Goal: Navigation & Orientation: Find specific page/section

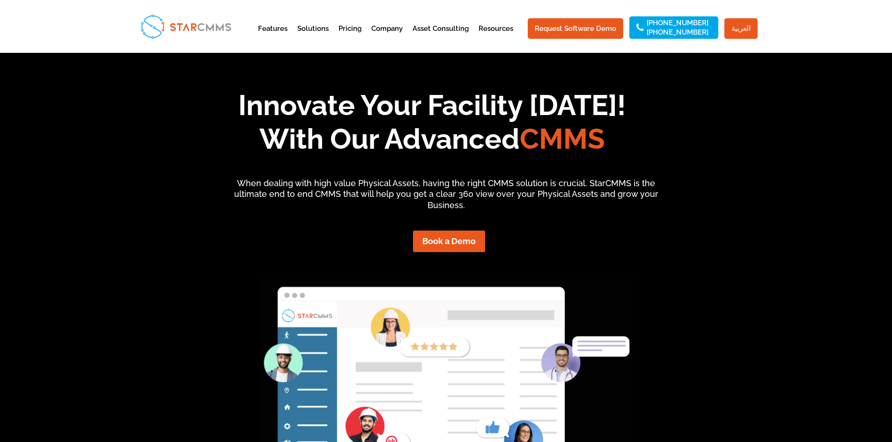
click at [751, 27] on link "العربية" at bounding box center [740, 28] width 33 height 21
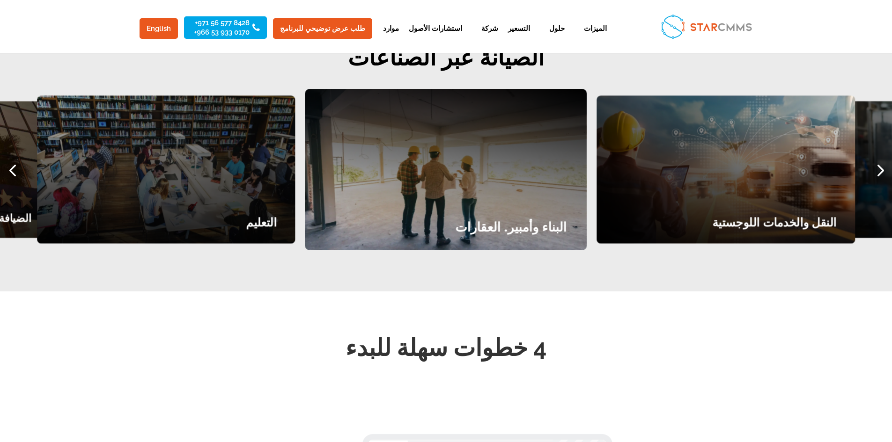
scroll to position [1240, 0]
click at [878, 157] on div "Next slide" at bounding box center [879, 169] width 25 height 25
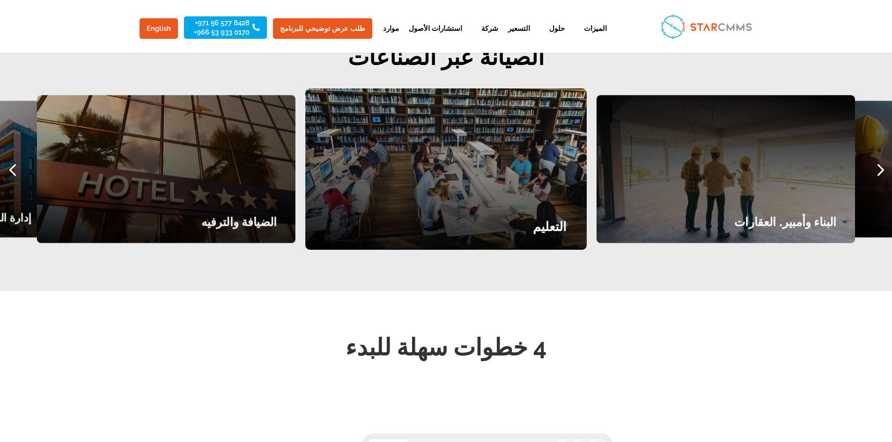
click at [878, 157] on div "Next slide" at bounding box center [879, 169] width 25 height 25
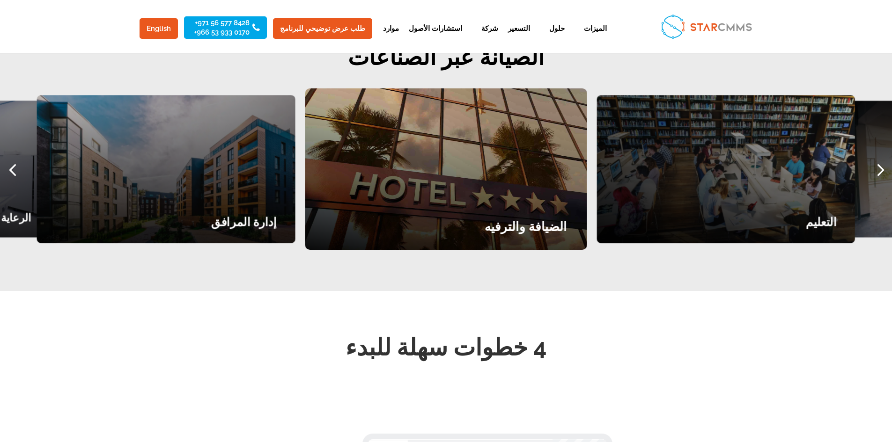
click at [878, 157] on div "Next slide" at bounding box center [879, 169] width 25 height 25
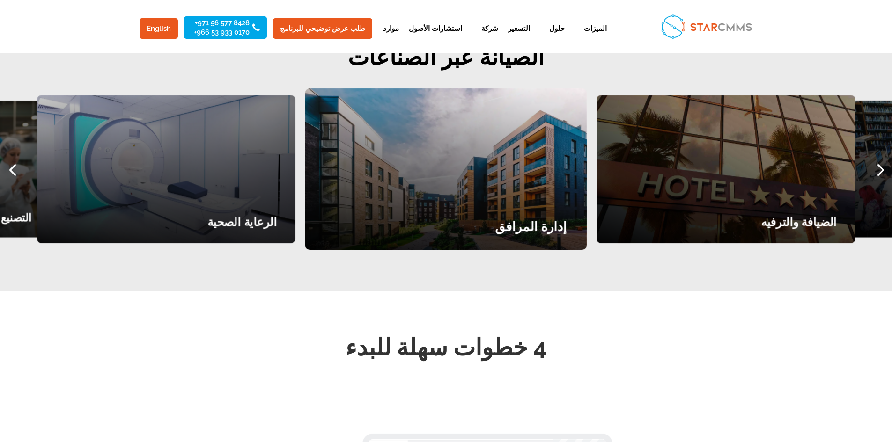
click at [762, 171] on div "الضيافة والترفيه" at bounding box center [725, 169] width 258 height 148
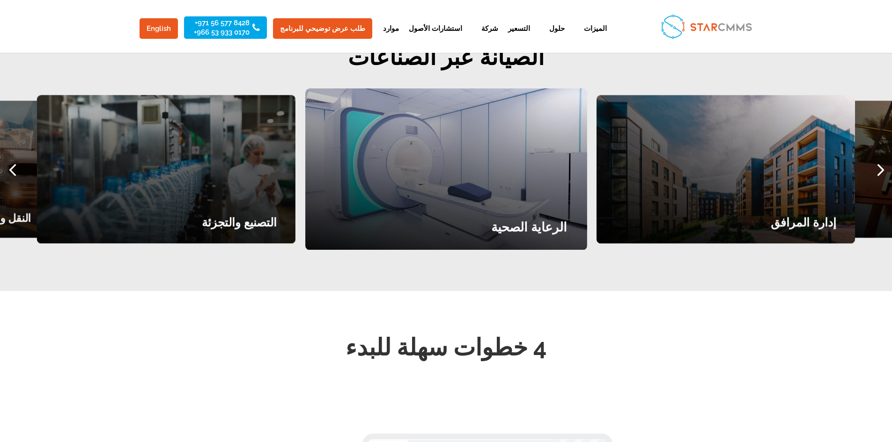
scroll to position [7, 0]
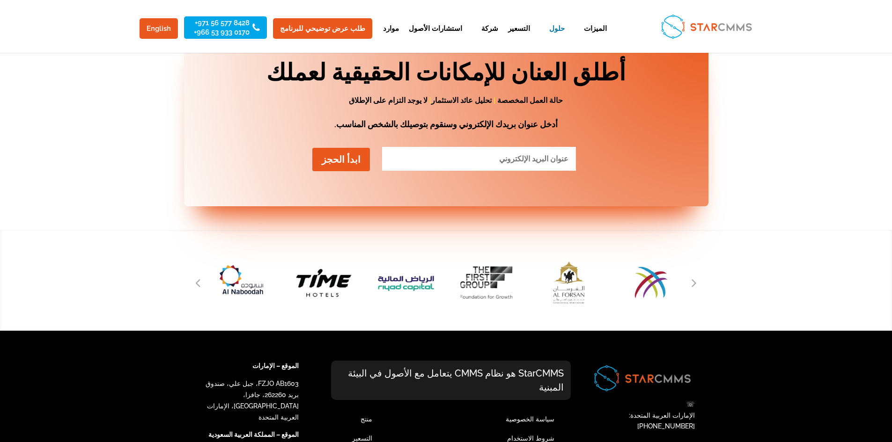
scroll to position [1408, 0]
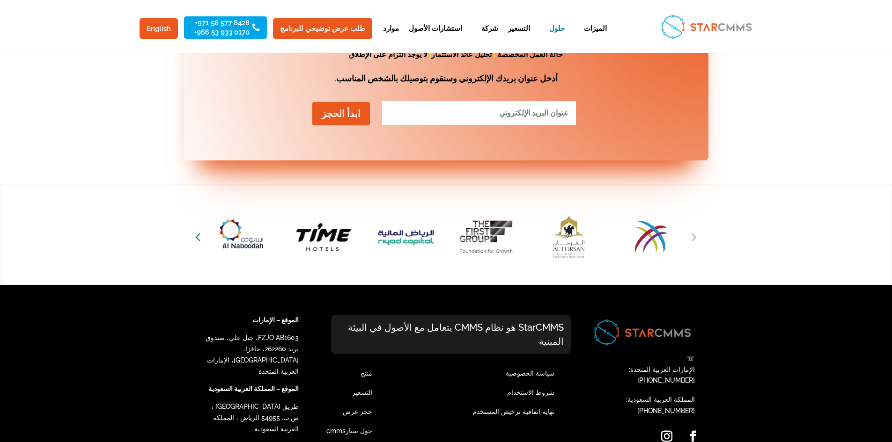
click at [199, 230] on icon "Previous slide" at bounding box center [197, 236] width 5 height 13
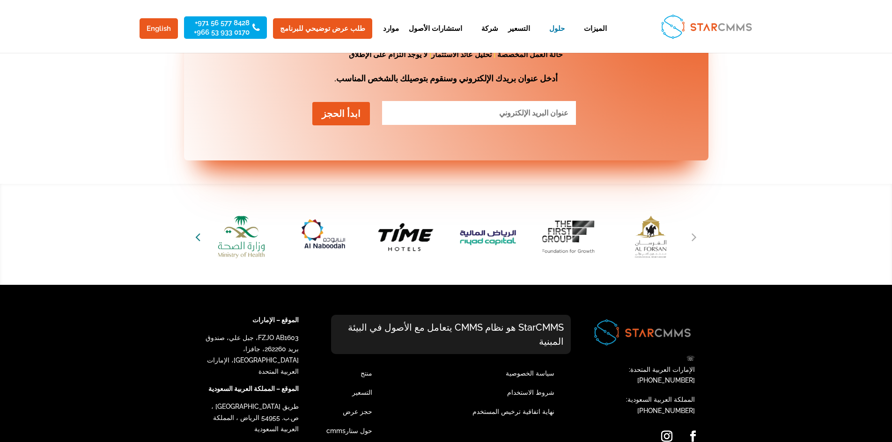
click at [199, 230] on icon "Previous slide" at bounding box center [197, 236] width 5 height 13
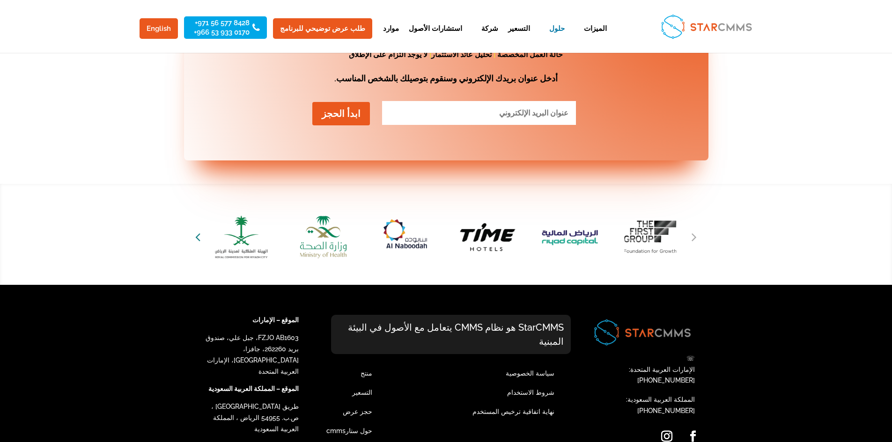
click at [199, 230] on icon "Previous slide" at bounding box center [197, 236] width 5 height 13
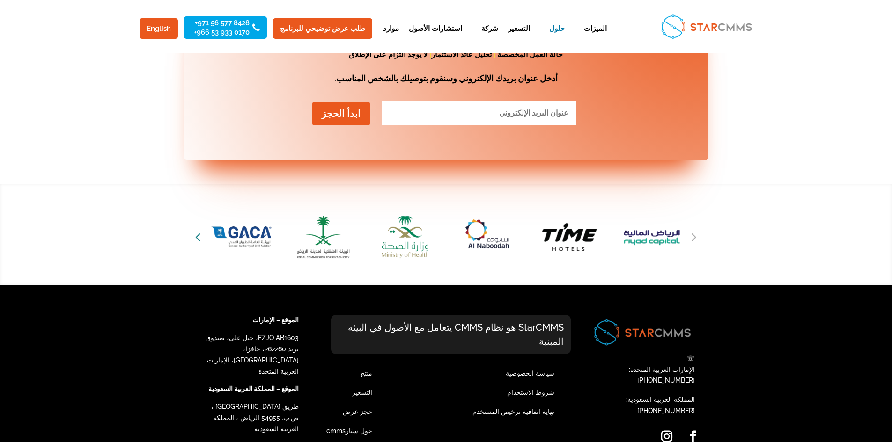
click at [199, 230] on icon "Previous slide" at bounding box center [197, 236] width 5 height 13
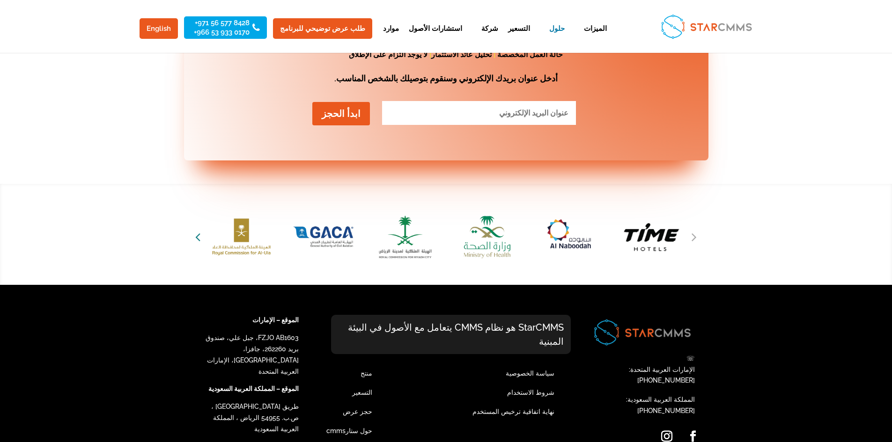
click at [199, 230] on icon "Previous slide" at bounding box center [197, 236] width 5 height 13
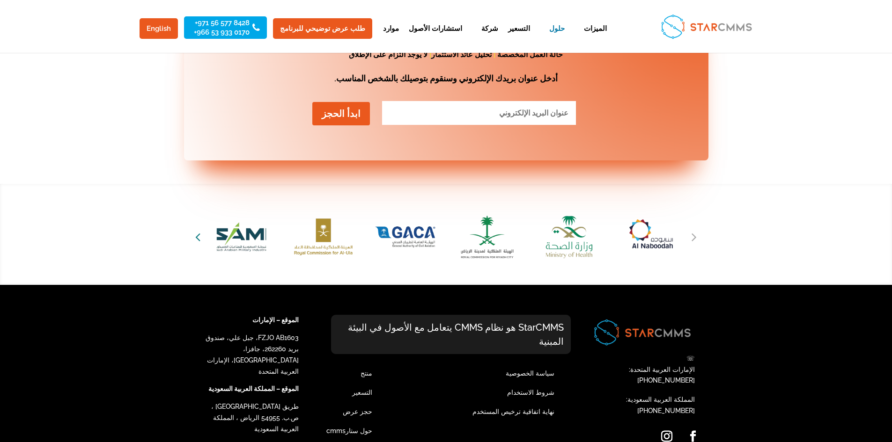
click at [199, 230] on icon "Previous slide" at bounding box center [197, 236] width 5 height 13
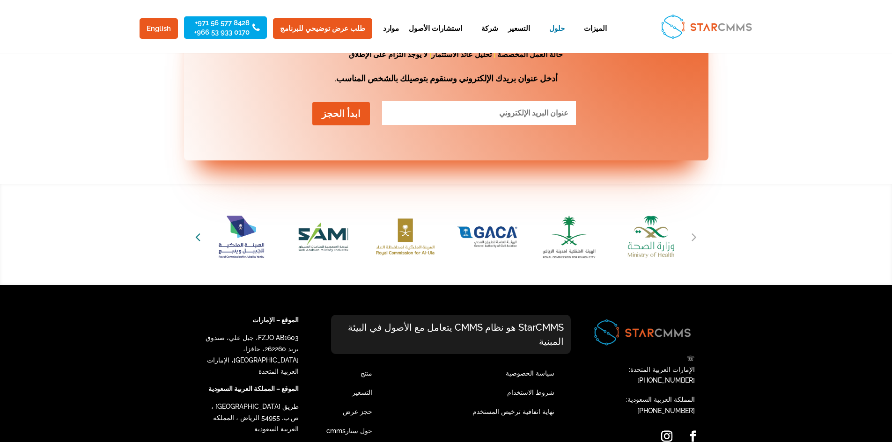
click at [199, 230] on icon "Previous slide" at bounding box center [197, 236] width 5 height 13
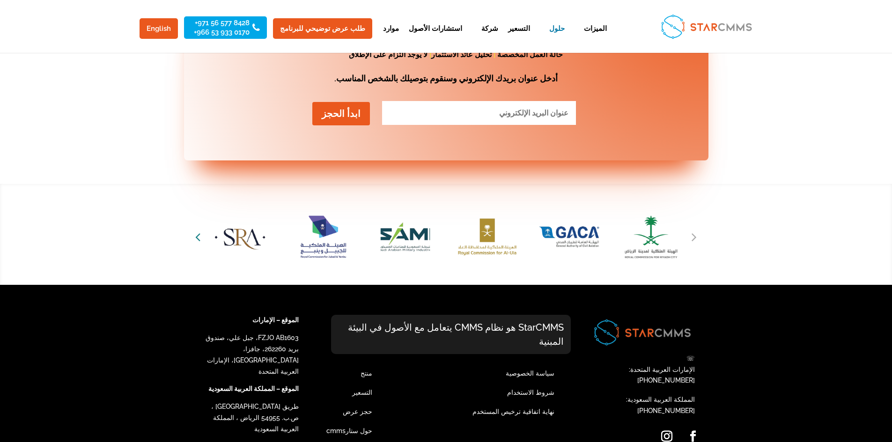
click at [199, 230] on icon "Previous slide" at bounding box center [197, 236] width 5 height 13
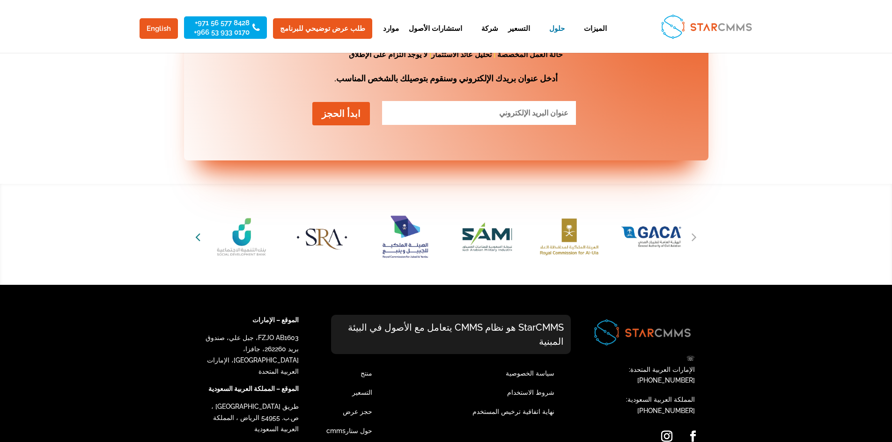
click at [199, 230] on icon "Previous slide" at bounding box center [197, 236] width 5 height 13
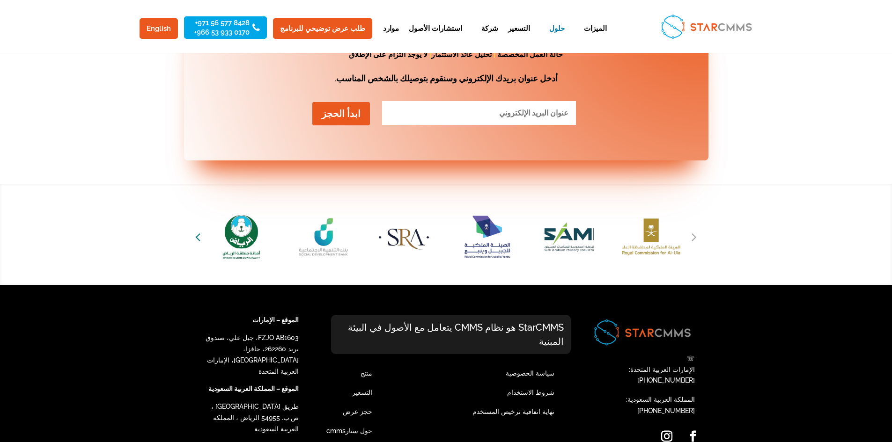
click at [199, 230] on icon "Previous slide" at bounding box center [197, 236] width 5 height 13
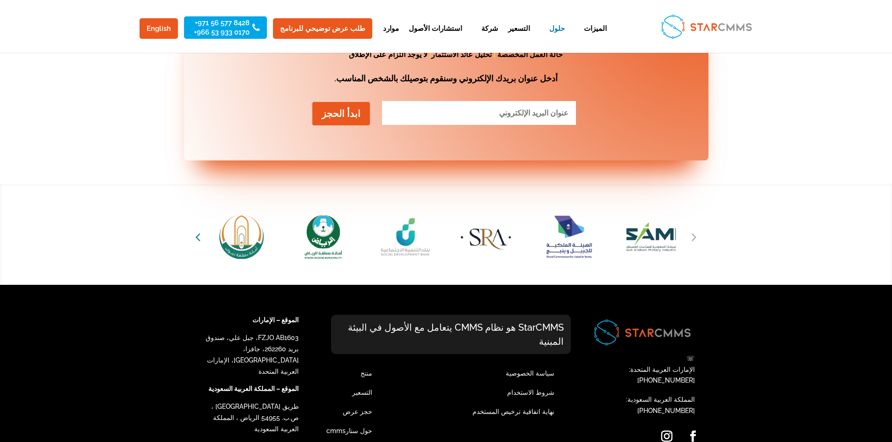
click at [199, 230] on icon "Previous slide" at bounding box center [197, 236] width 5 height 13
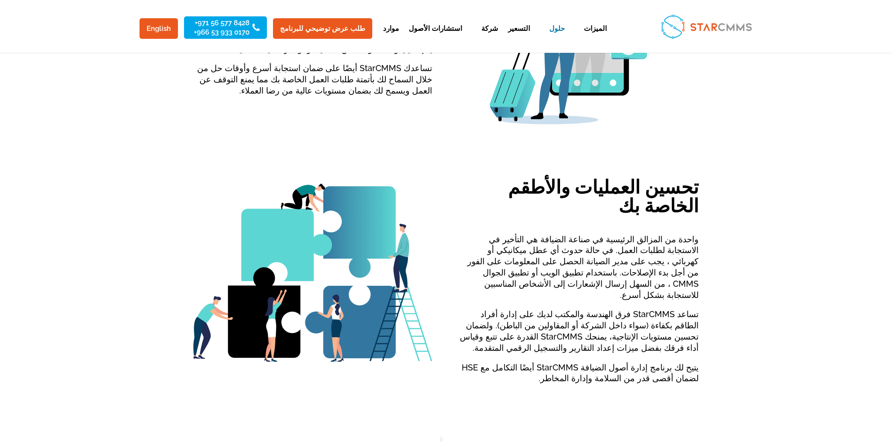
scroll to position [659, 0]
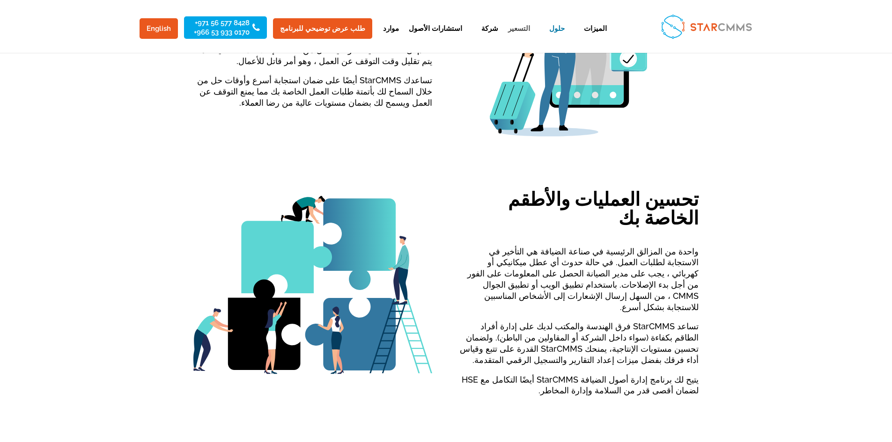
click at [508, 31] on link "التسعير" at bounding box center [519, 36] width 22 height 23
